Goal: Task Accomplishment & Management: Manage account settings

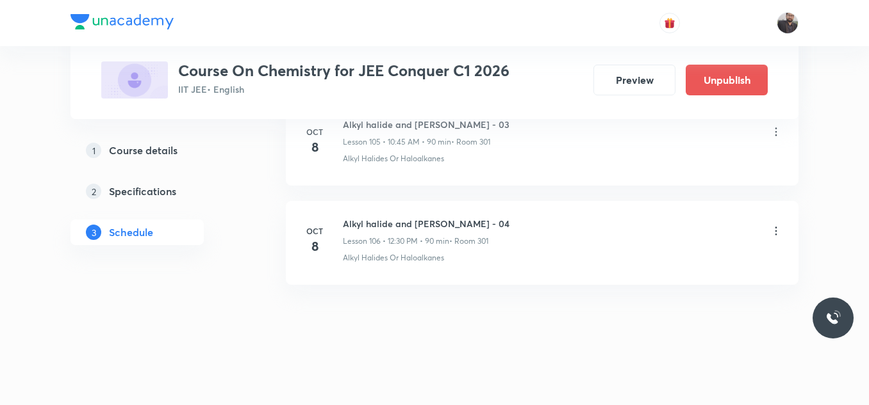
click at [775, 243] on div "Alkyl halide and [PERSON_NAME] - 04 Lesson 106 • 12:30 PM • 90 min • Room 301" at bounding box center [562, 232] width 439 height 30
click at [773, 227] on icon at bounding box center [775, 231] width 13 height 13
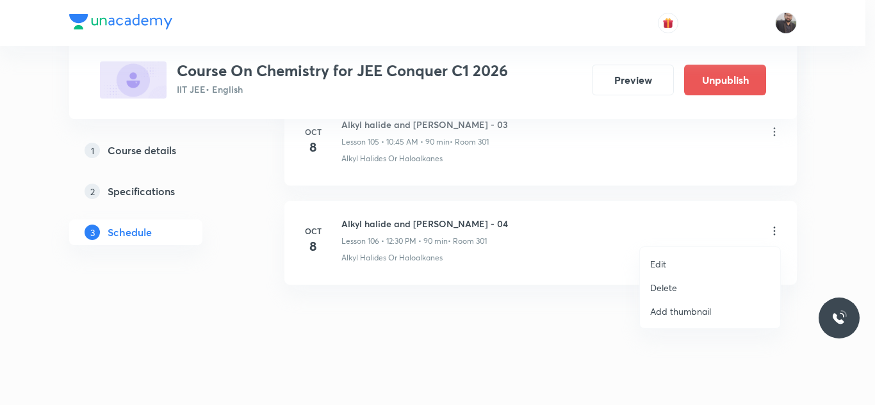
click at [705, 257] on li "Edit" at bounding box center [710, 264] width 140 height 24
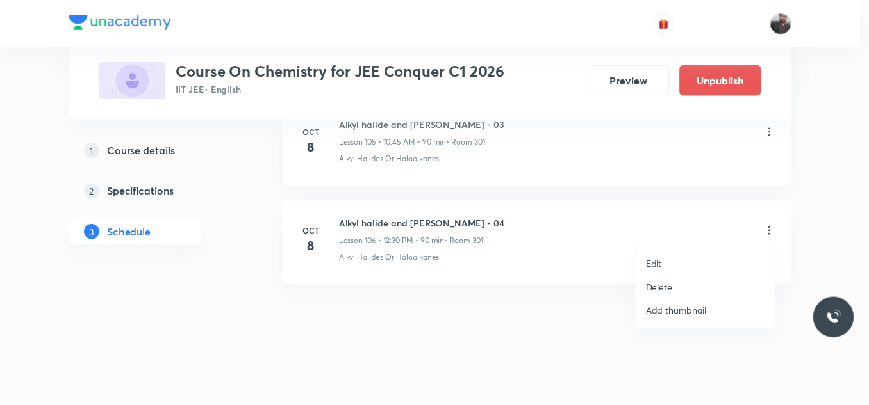
scroll to position [11145, 0]
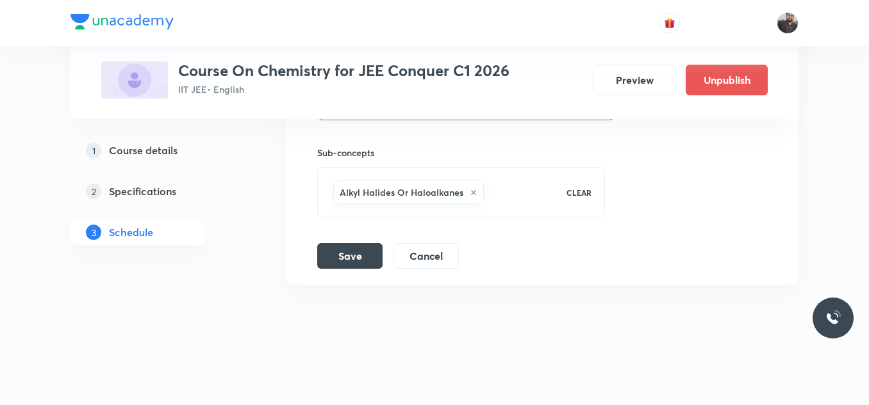
click at [469, 192] on icon at bounding box center [473, 193] width 8 height 8
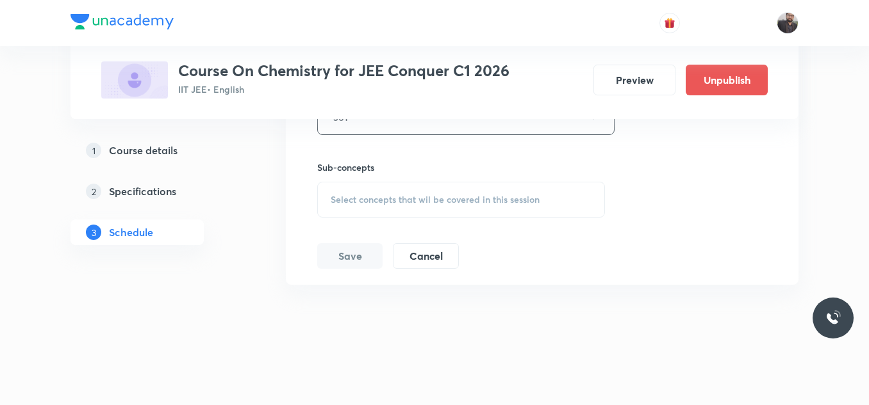
click at [469, 192] on div "Select concepts that wil be covered in this session" at bounding box center [461, 200] width 288 height 36
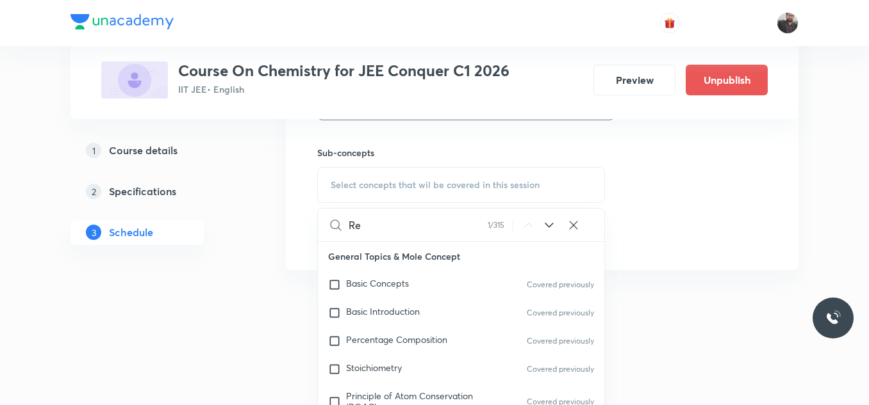
type input "R"
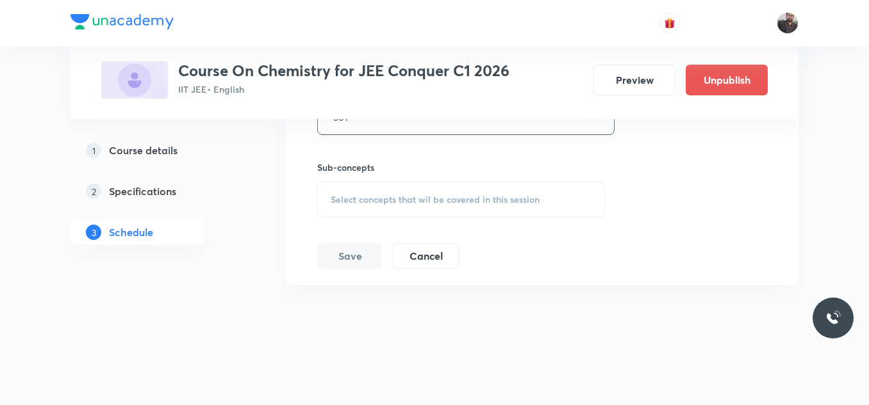
scroll to position [11131, 0]
click at [485, 215] on div "Select concepts that wil be covered in this session" at bounding box center [461, 200] width 288 height 36
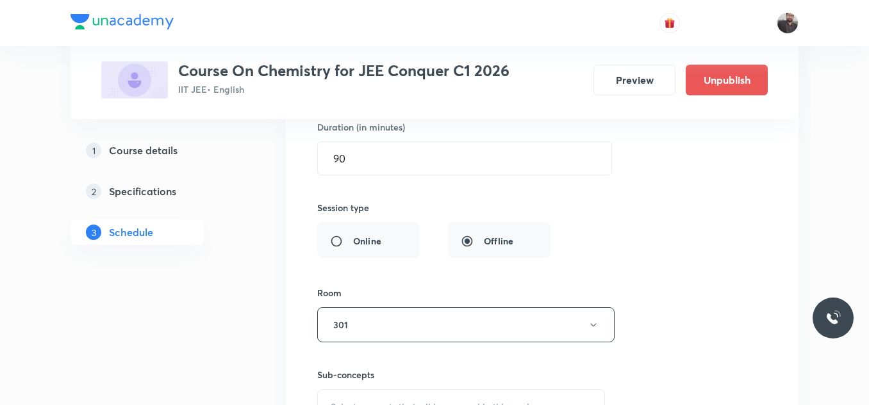
scroll to position [10926, 0]
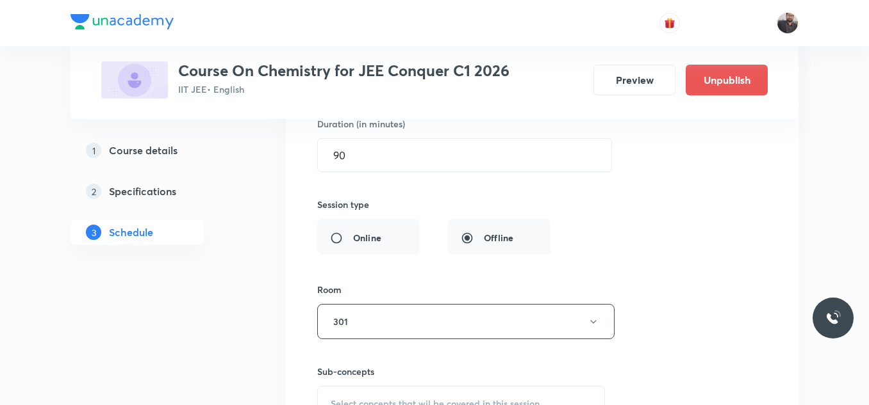
click at [691, 192] on div "Session title 33/99 Alkyl halide and [PERSON_NAME] - 04 ​ Schedule for [DATE] 1…" at bounding box center [542, 201] width 450 height 543
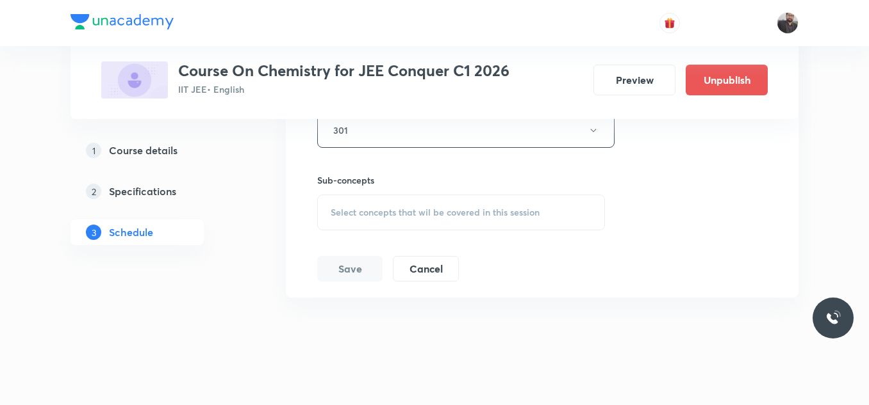
scroll to position [11131, 0]
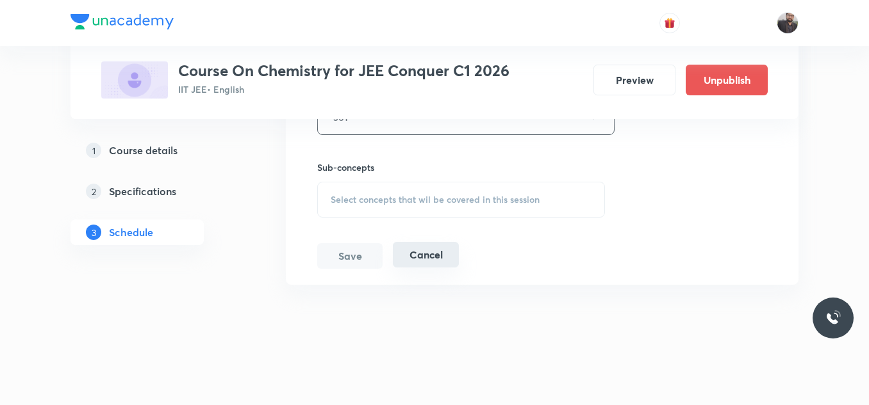
click at [441, 257] on button "Cancel" at bounding box center [426, 255] width 66 height 26
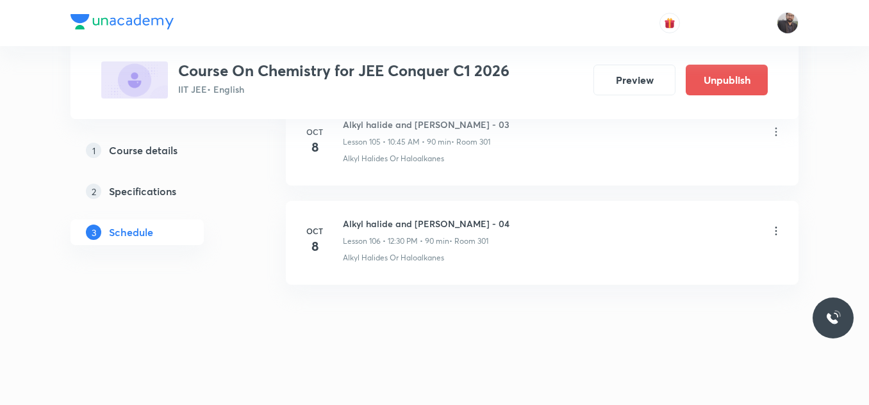
scroll to position [10653, 0]
click at [778, 233] on icon at bounding box center [775, 231] width 13 height 13
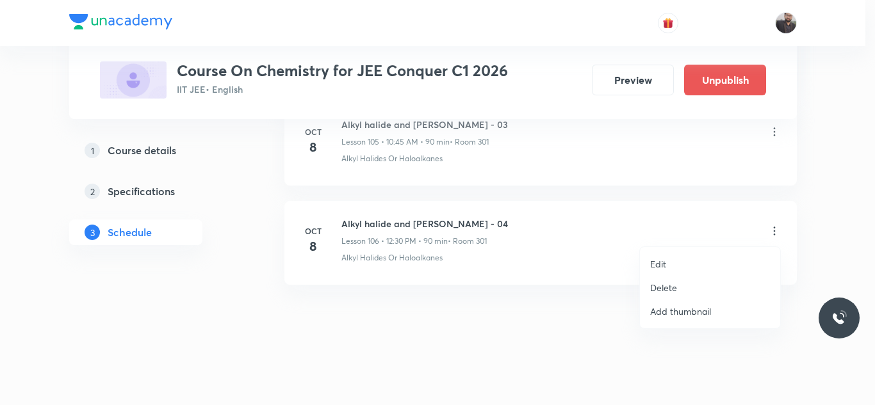
click at [667, 265] on li "Edit" at bounding box center [710, 264] width 140 height 24
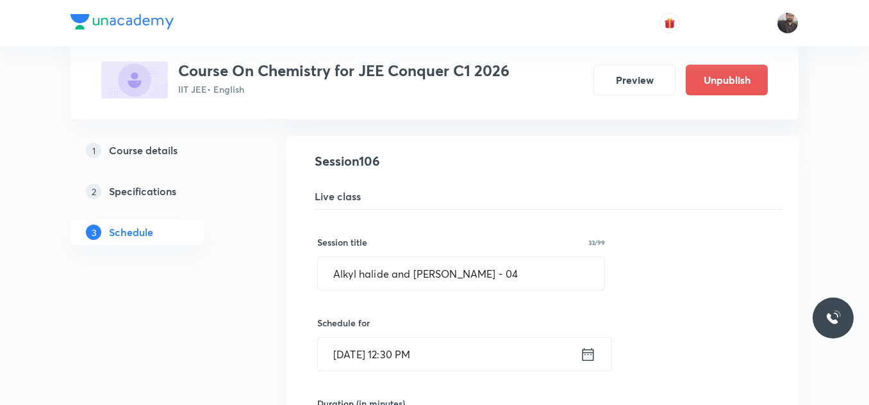
scroll to position [10645, 0]
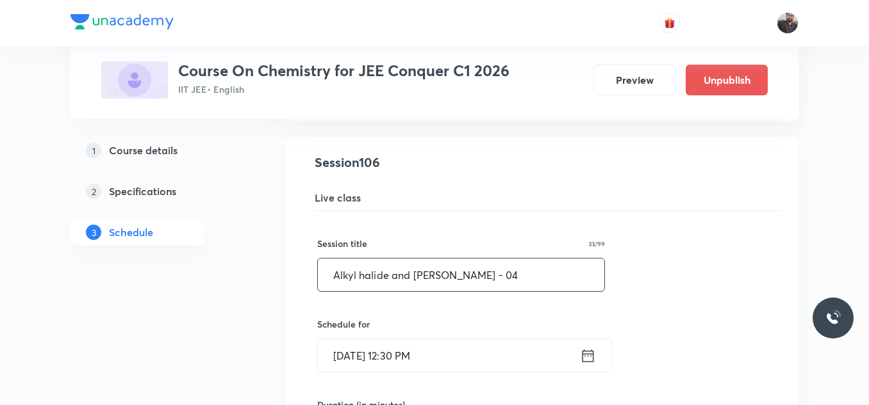
drag, startPoint x: 501, startPoint y: 266, endPoint x: 262, endPoint y: 312, distance: 243.3
paste input "Revision and Discussion"
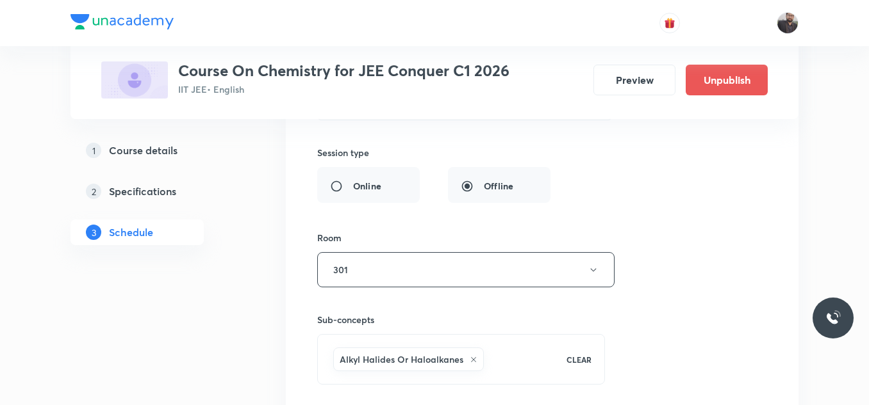
scroll to position [11013, 0]
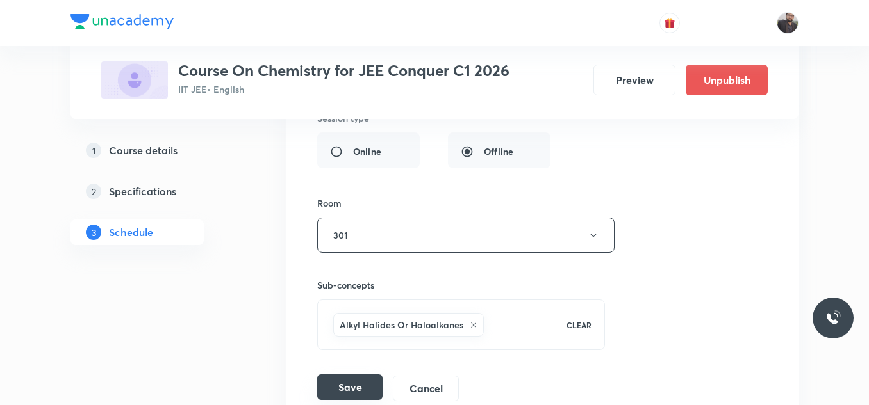
type input "Revision and Discussion - 01"
click at [366, 379] on button "Save" at bounding box center [349, 388] width 65 height 26
